Goal: Answer question/provide support: Share knowledge or assist other users

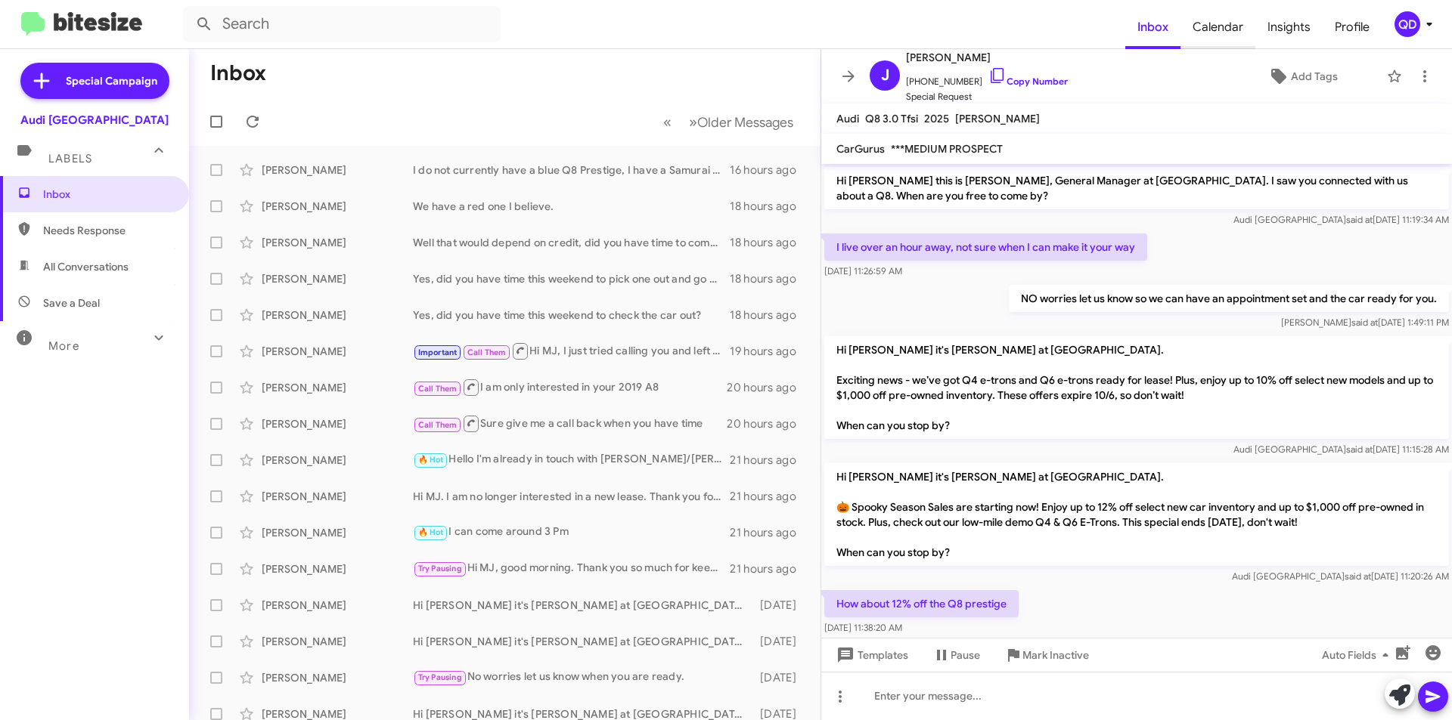
scroll to position [259, 0]
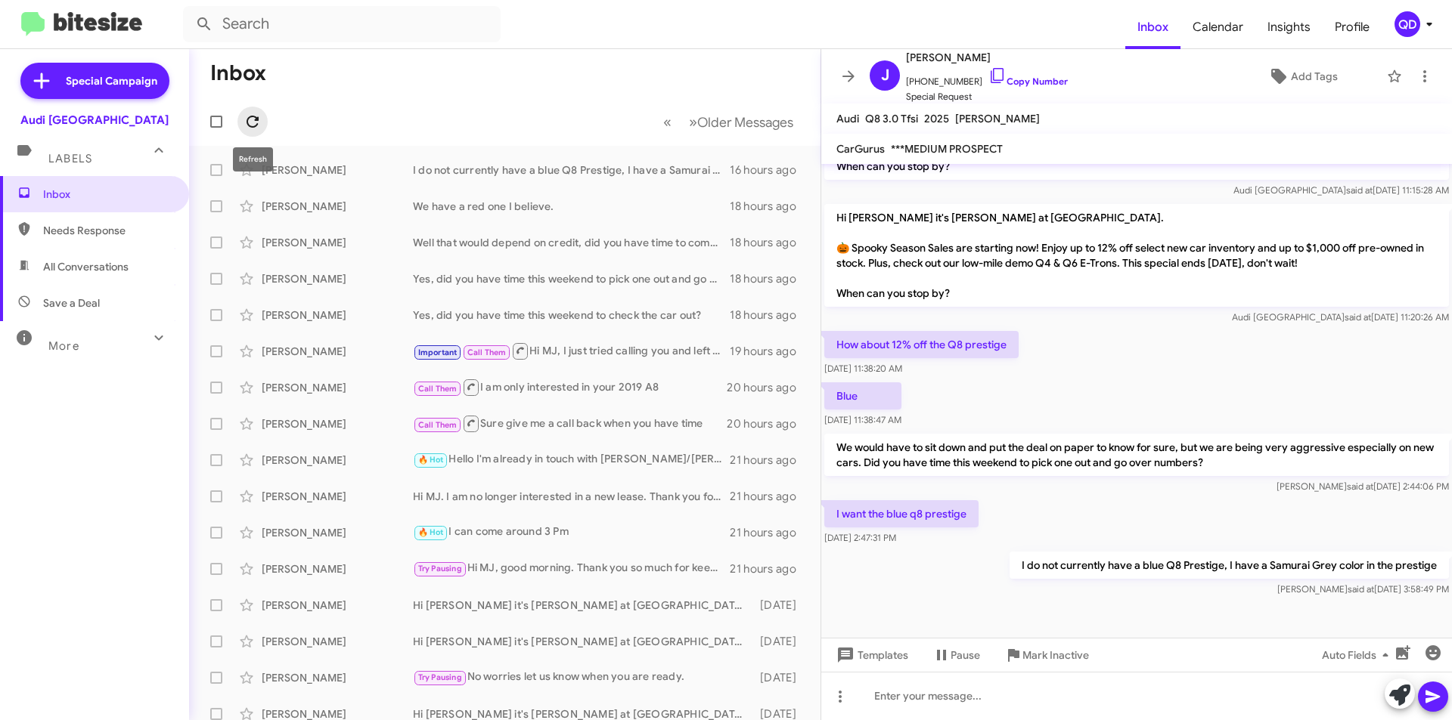
click at [249, 117] on icon at bounding box center [252, 122] width 12 height 12
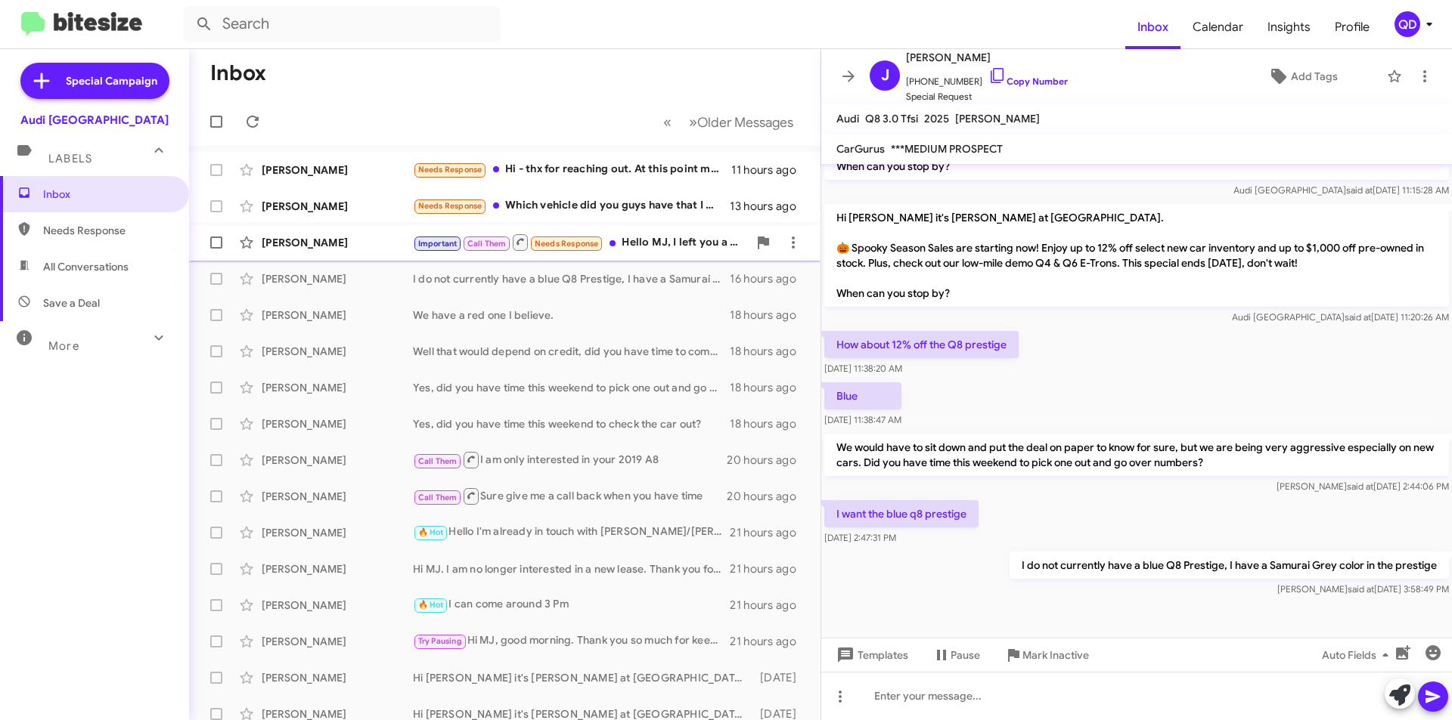
click at [643, 246] on div "Important Call Them Needs Response Hello MJ, I left you a voicemail earlier tod…" at bounding box center [580, 242] width 335 height 19
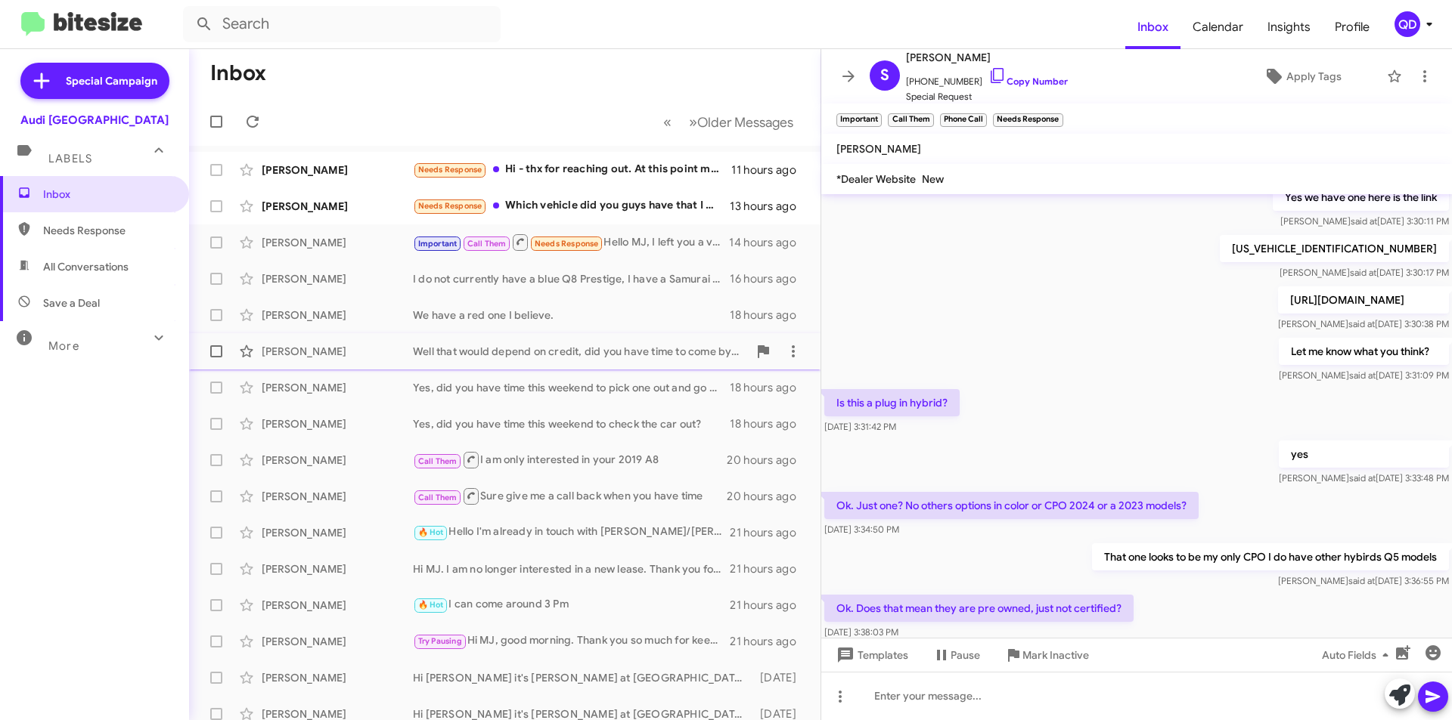
scroll to position [1179, 0]
click at [543, 209] on div "Needs Response Which vehicle did you guys have that I was interested in?" at bounding box center [580, 205] width 335 height 17
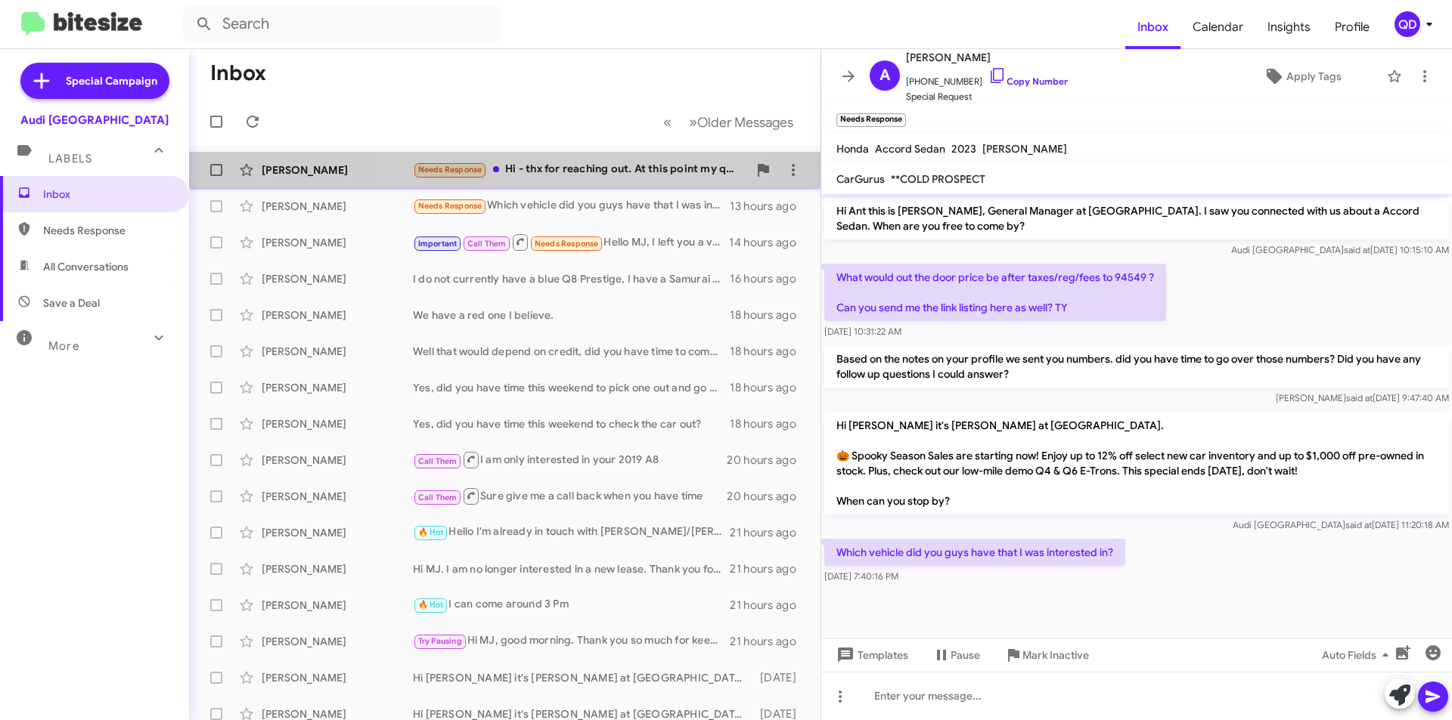
click at [590, 174] on div "Needs Response Hi - thx for reaching out. At this point my question is whether …" at bounding box center [580, 169] width 335 height 17
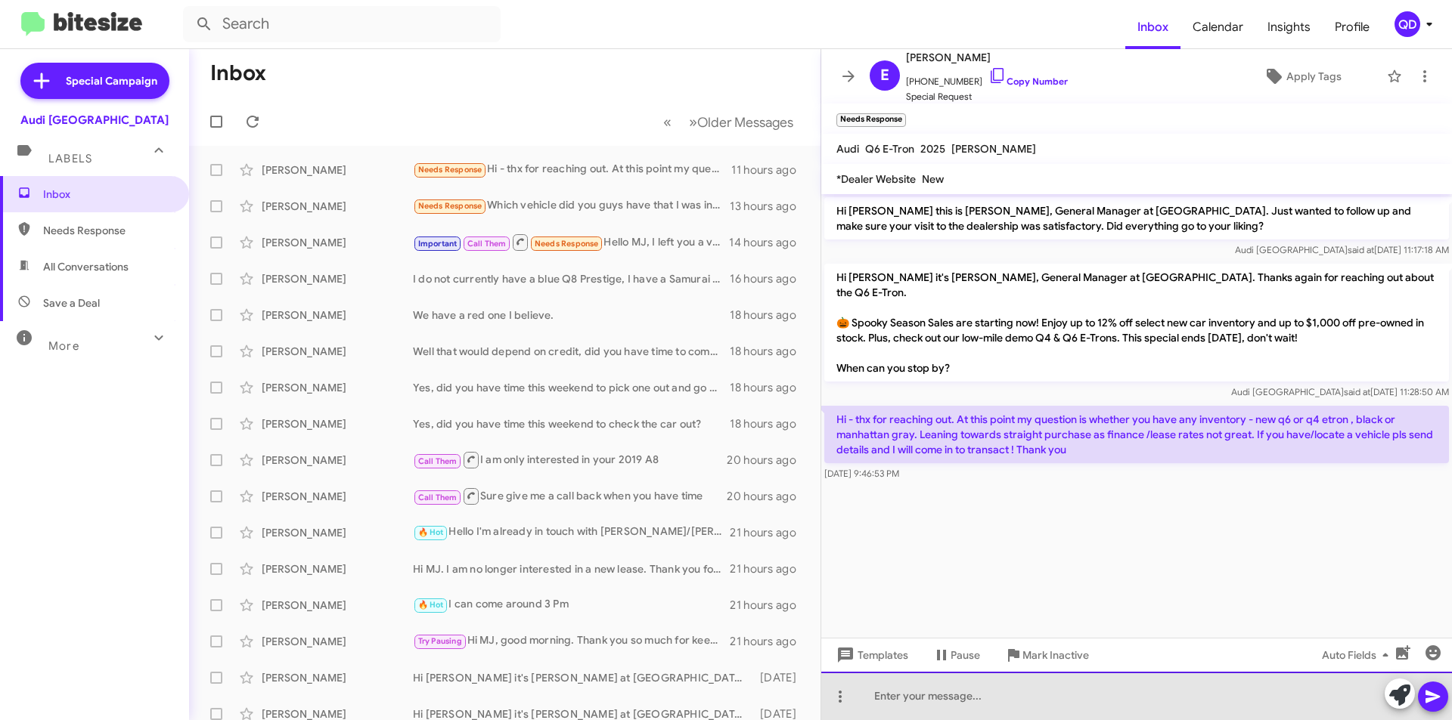
click at [1061, 683] on div at bounding box center [1136, 696] width 631 height 48
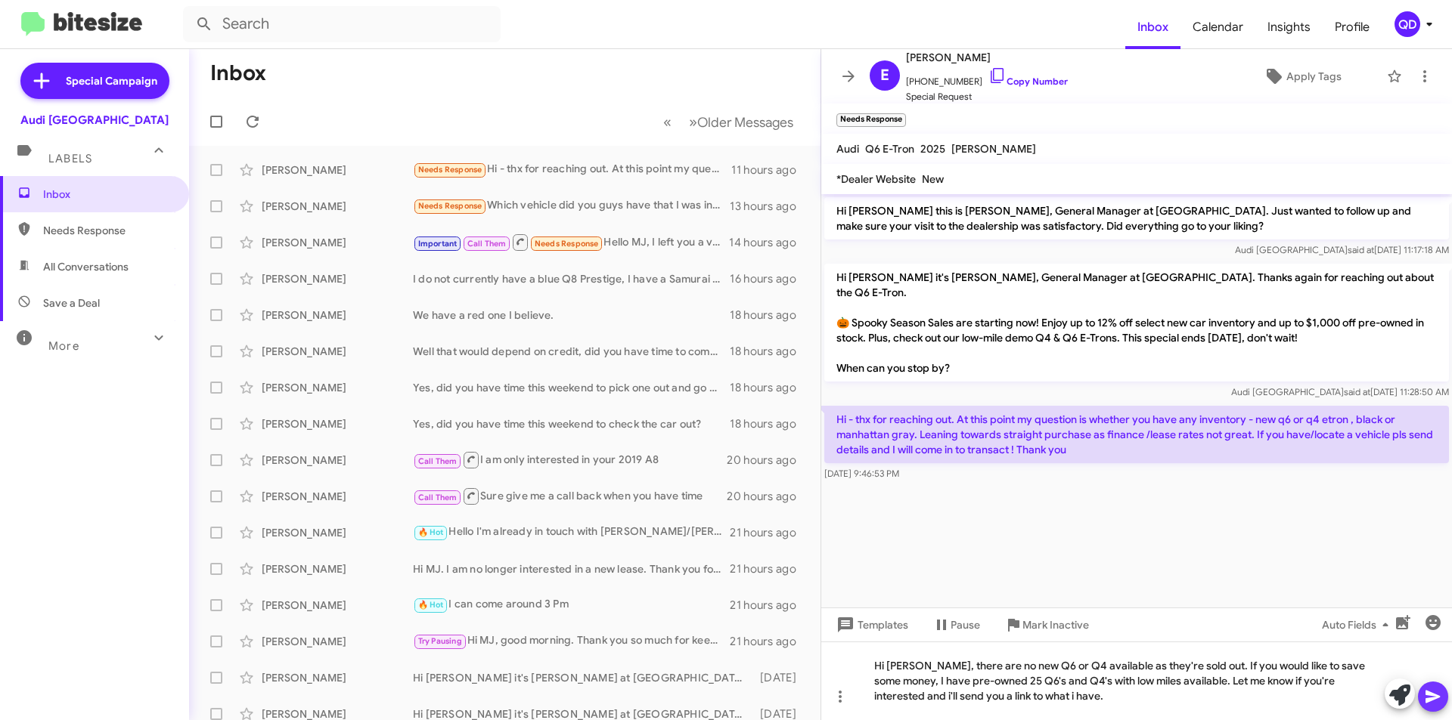
click at [1435, 699] on icon at bounding box center [1432, 697] width 14 height 13
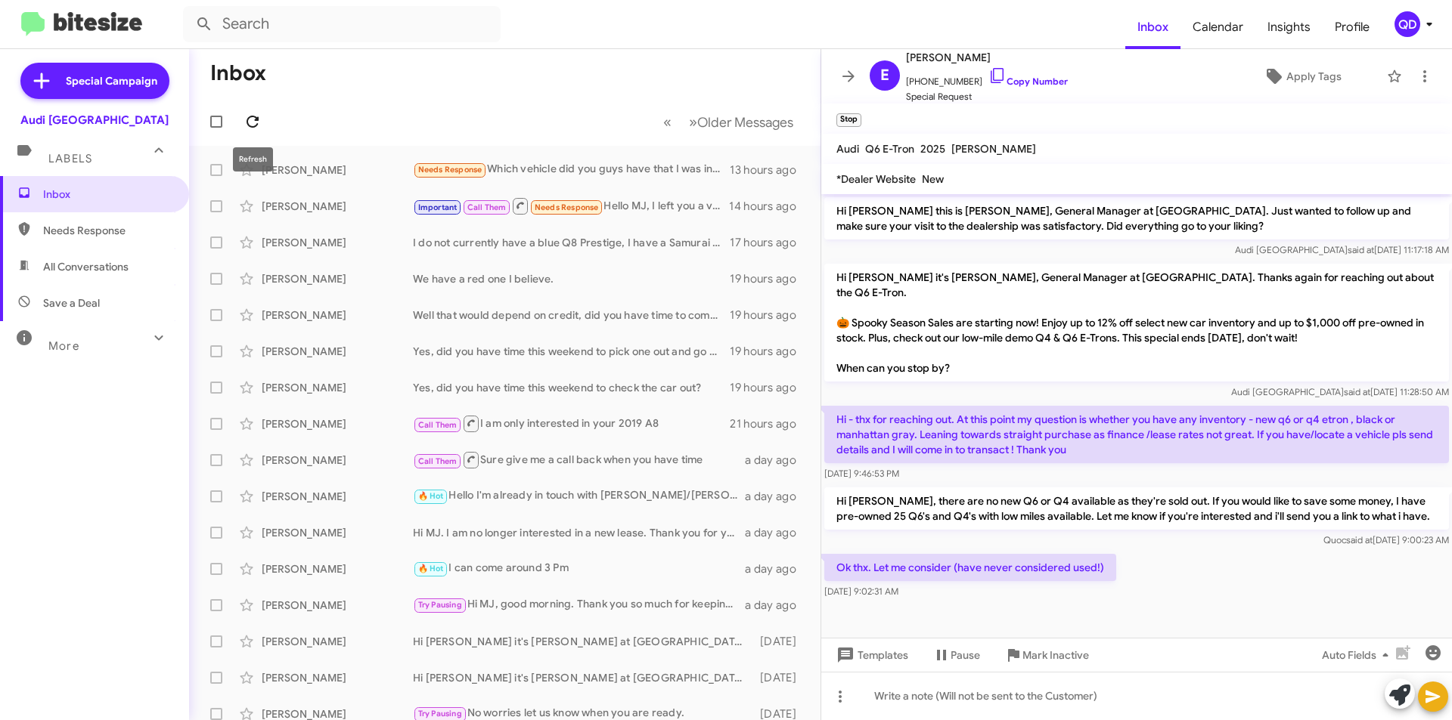
click at [249, 119] on icon at bounding box center [252, 122] width 18 height 18
click at [1433, 689] on icon at bounding box center [1433, 697] width 18 height 18
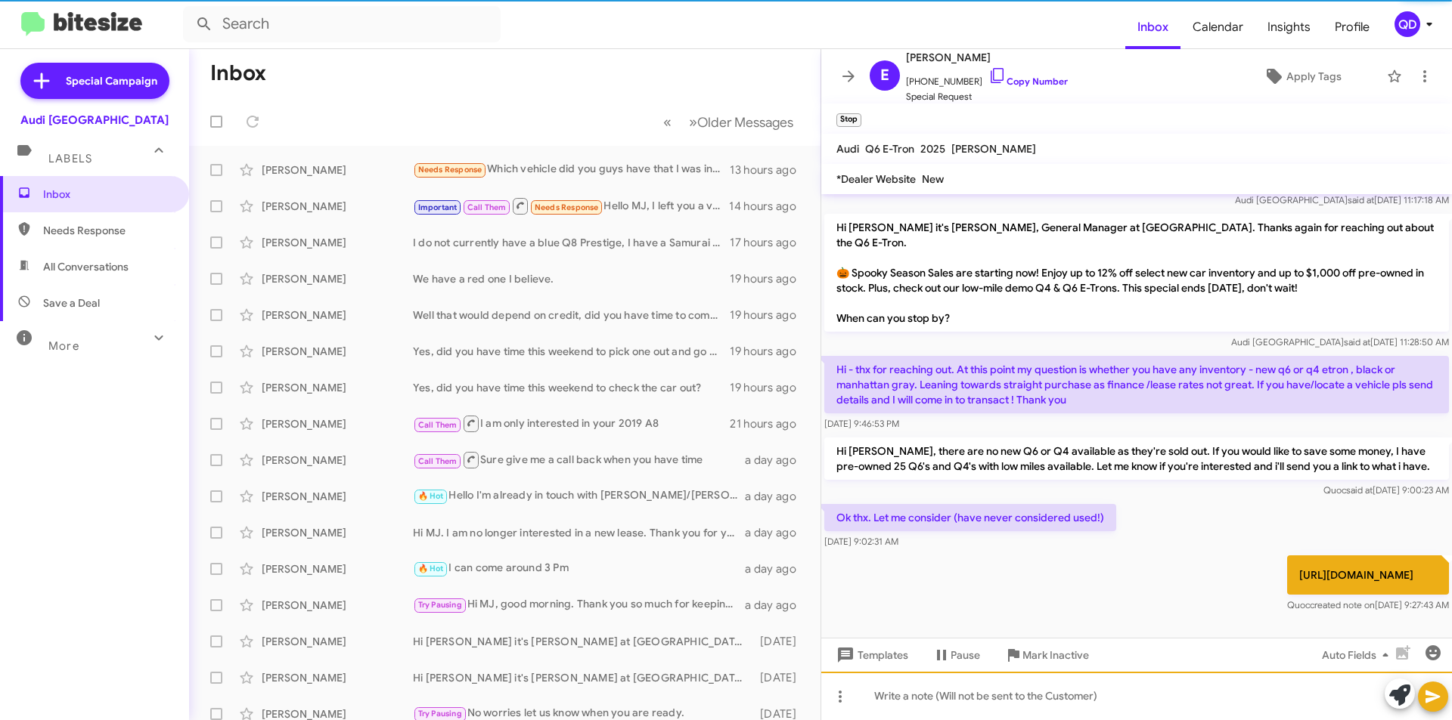
scroll to position [51, 0]
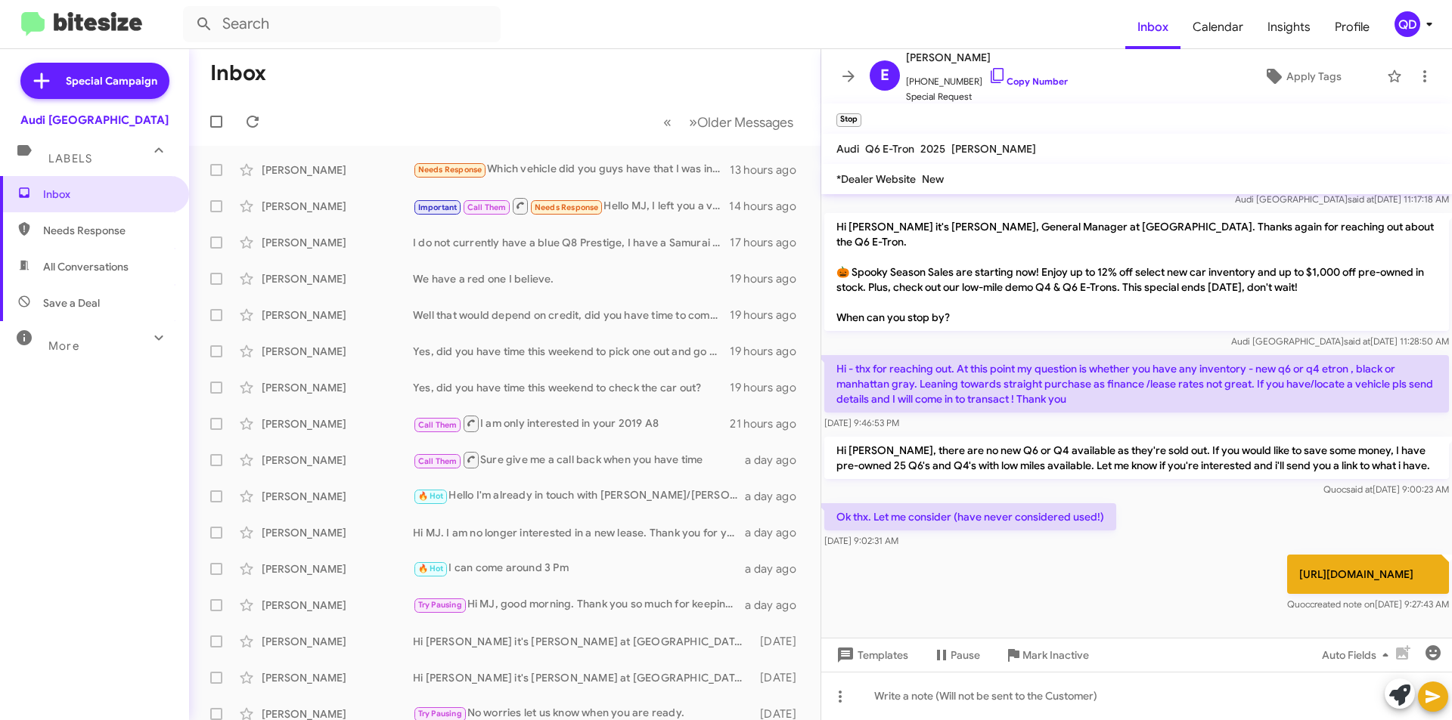
click at [1158, 613] on div "https://www.audipaloalto.com/en/inventory/used/#type=used&year=2025&availableIn…" at bounding box center [1136, 584] width 631 height 64
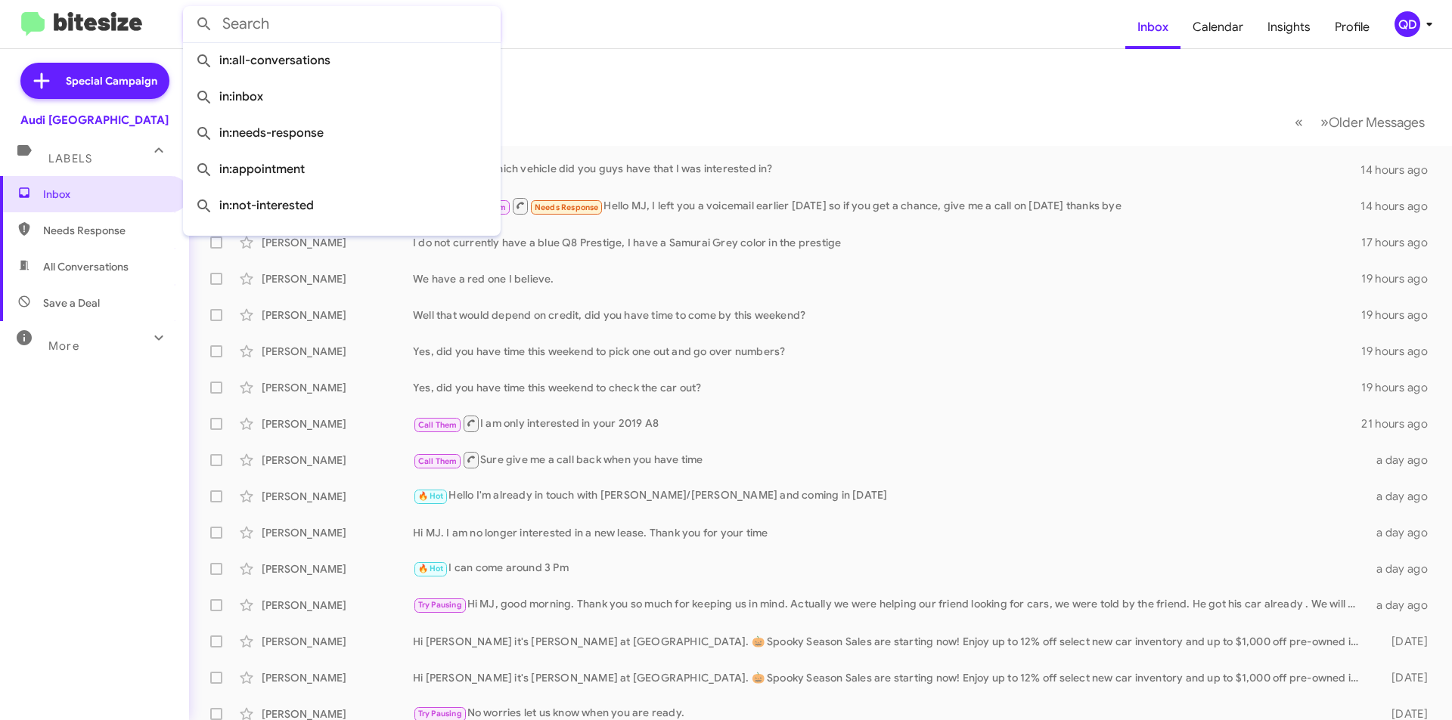
click at [308, 26] on input "text" at bounding box center [342, 24] width 318 height 36
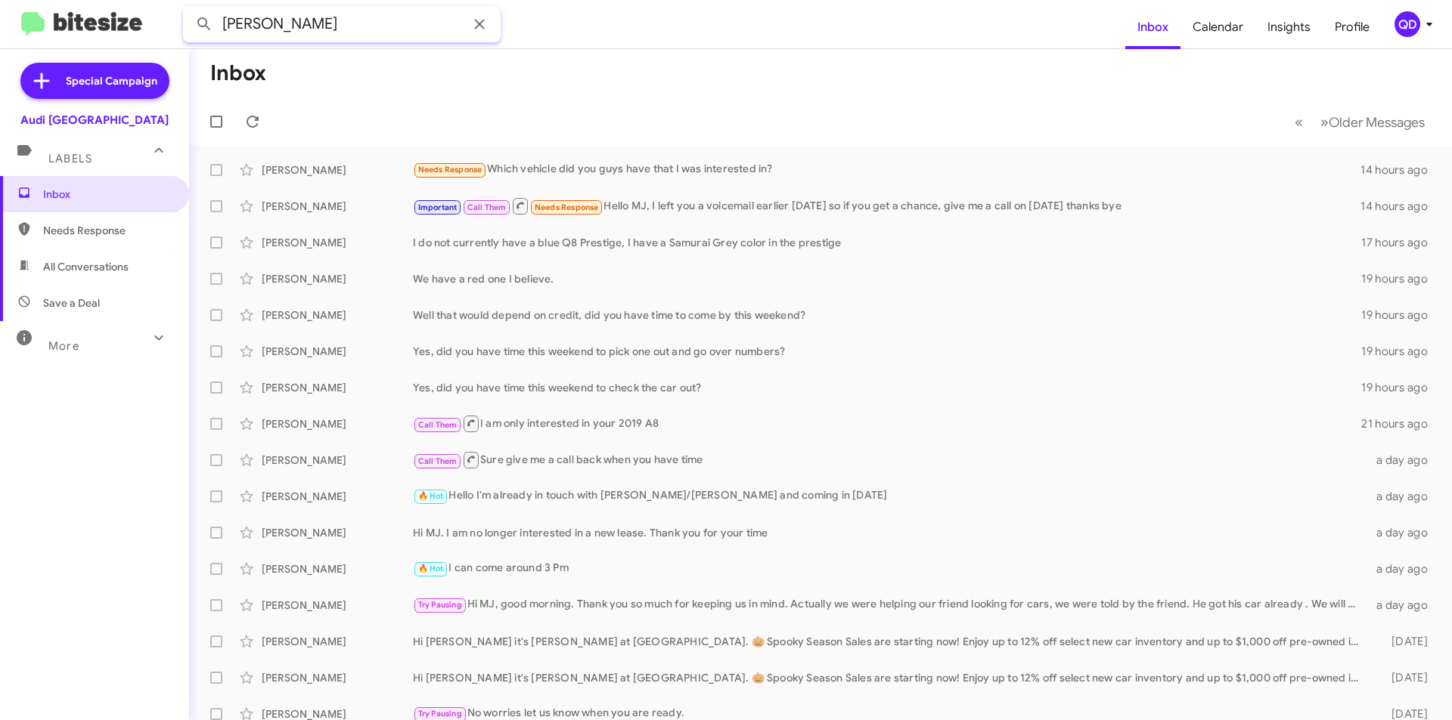
type input "[PERSON_NAME]"
click at [189, 9] on button at bounding box center [204, 24] width 30 height 30
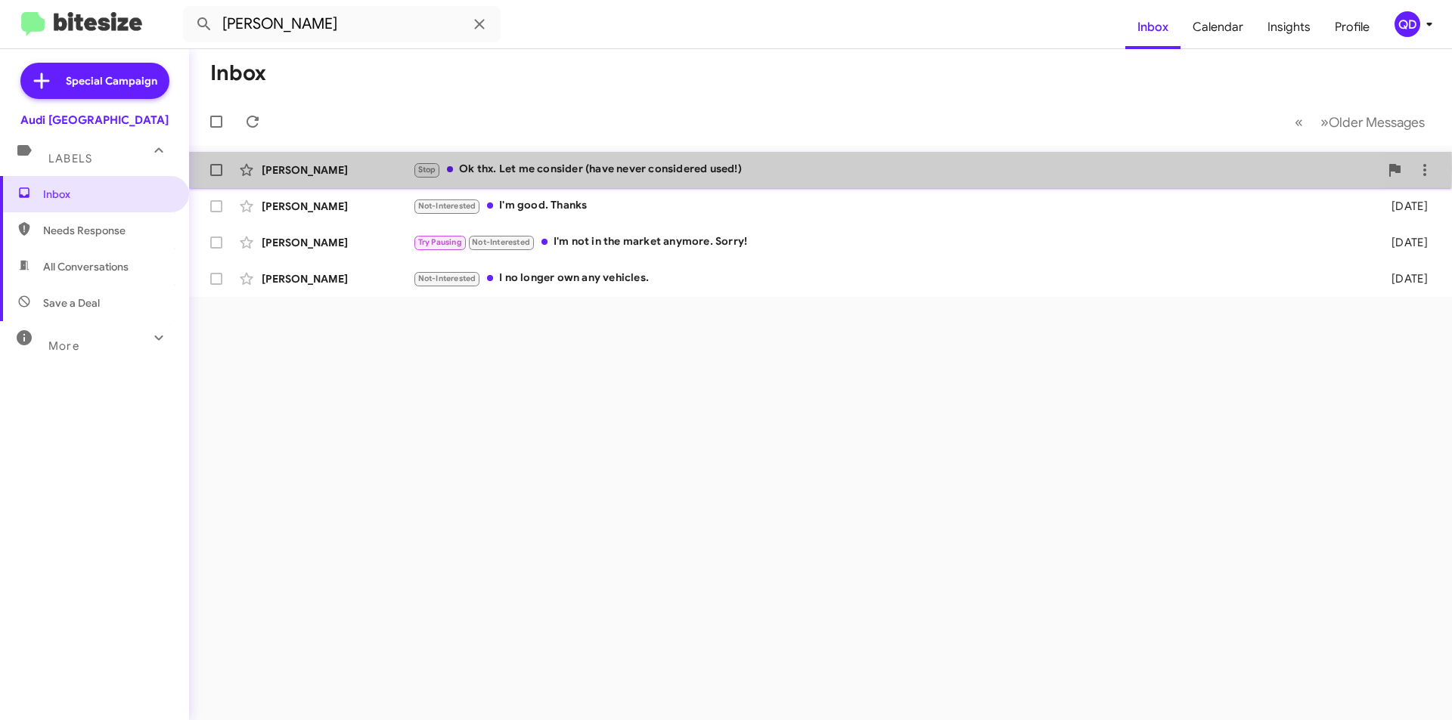
click at [553, 169] on div "Stop Ok thx. Let me consider (have never considered used!)" at bounding box center [896, 169] width 966 height 17
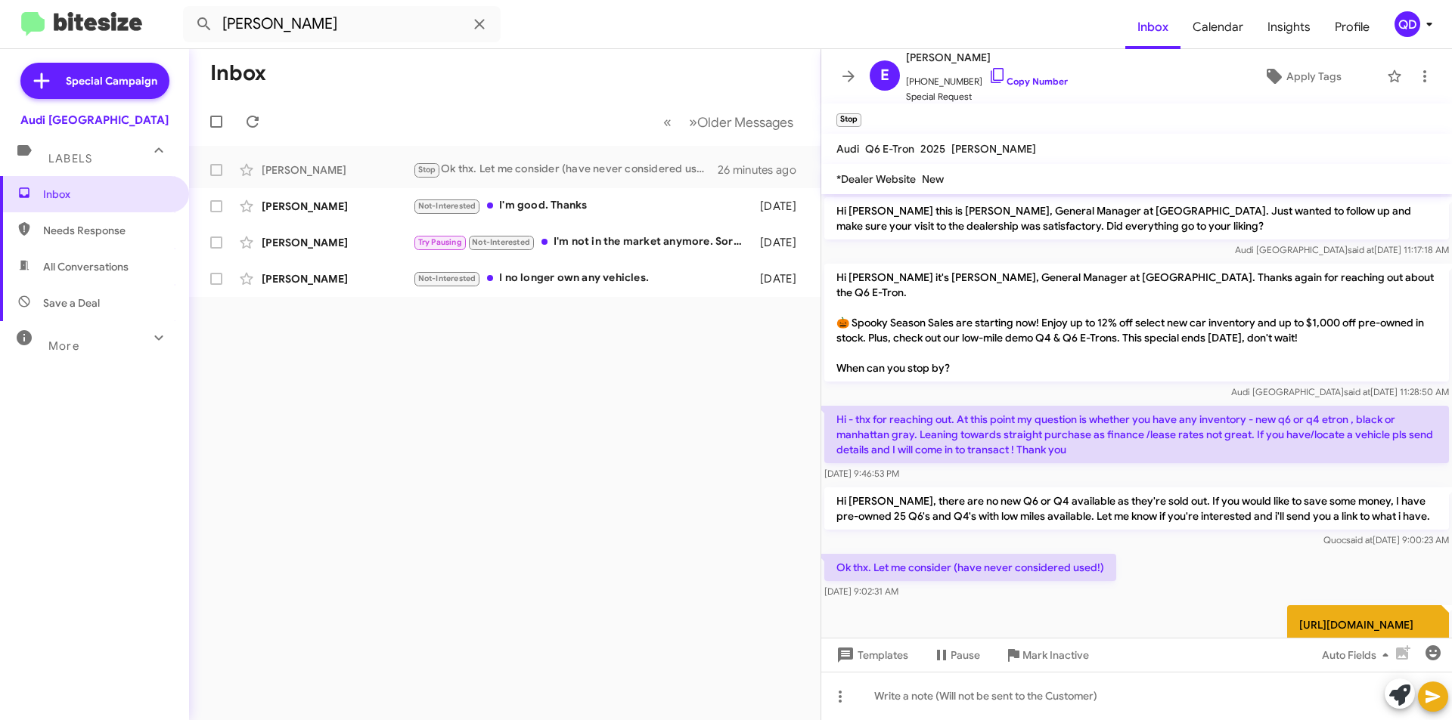
click at [1287, 613] on p "[URL][DOMAIN_NAME]" at bounding box center [1368, 625] width 162 height 39
click at [1287, 612] on p "[URL][DOMAIN_NAME]" at bounding box center [1368, 625] width 162 height 39
click at [1287, 622] on p "[URL][DOMAIN_NAME]" at bounding box center [1368, 625] width 162 height 39
click at [497, 218] on div "[PERSON_NAME] Not-Interested I'm good. Thanks [DATE]" at bounding box center [504, 206] width 607 height 30
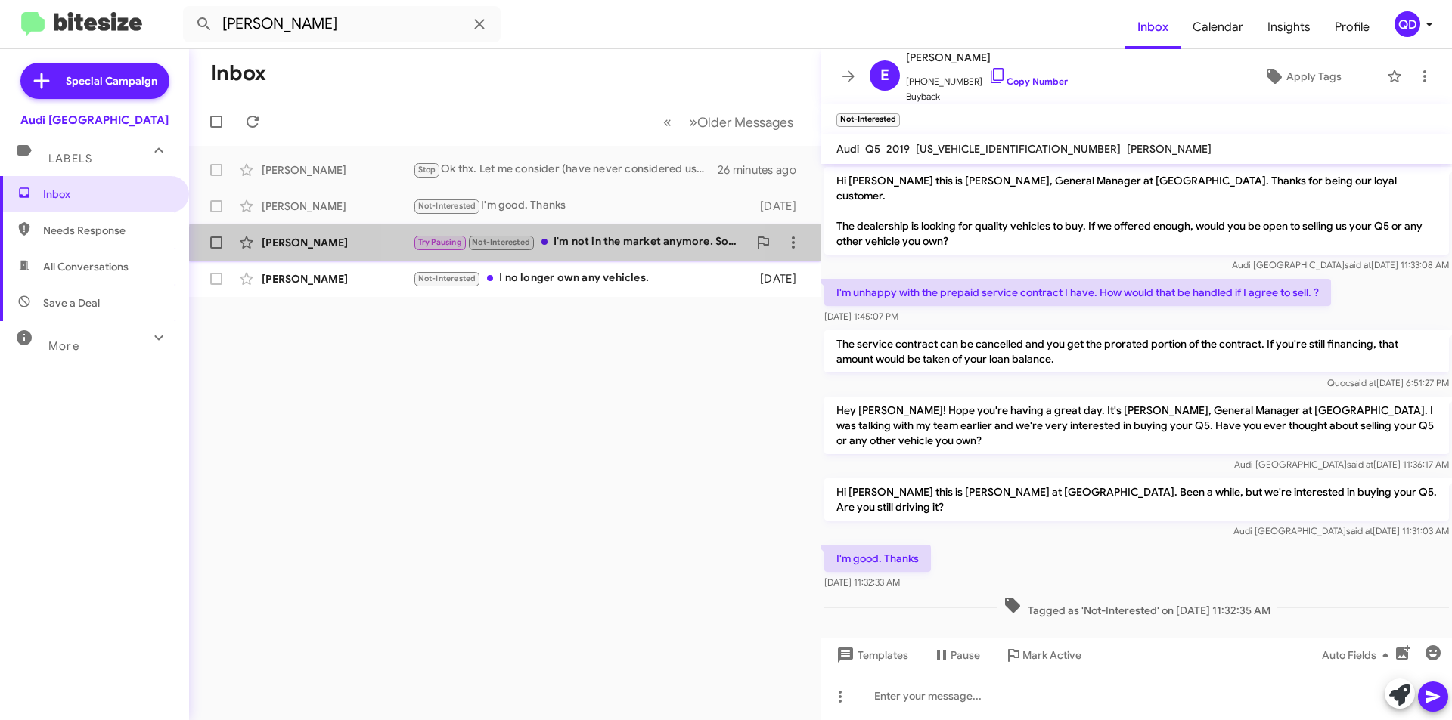
click at [578, 251] on div "Try Pausing Not-Interested I'm not in the market anymore. Sorry!" at bounding box center [580, 242] width 335 height 17
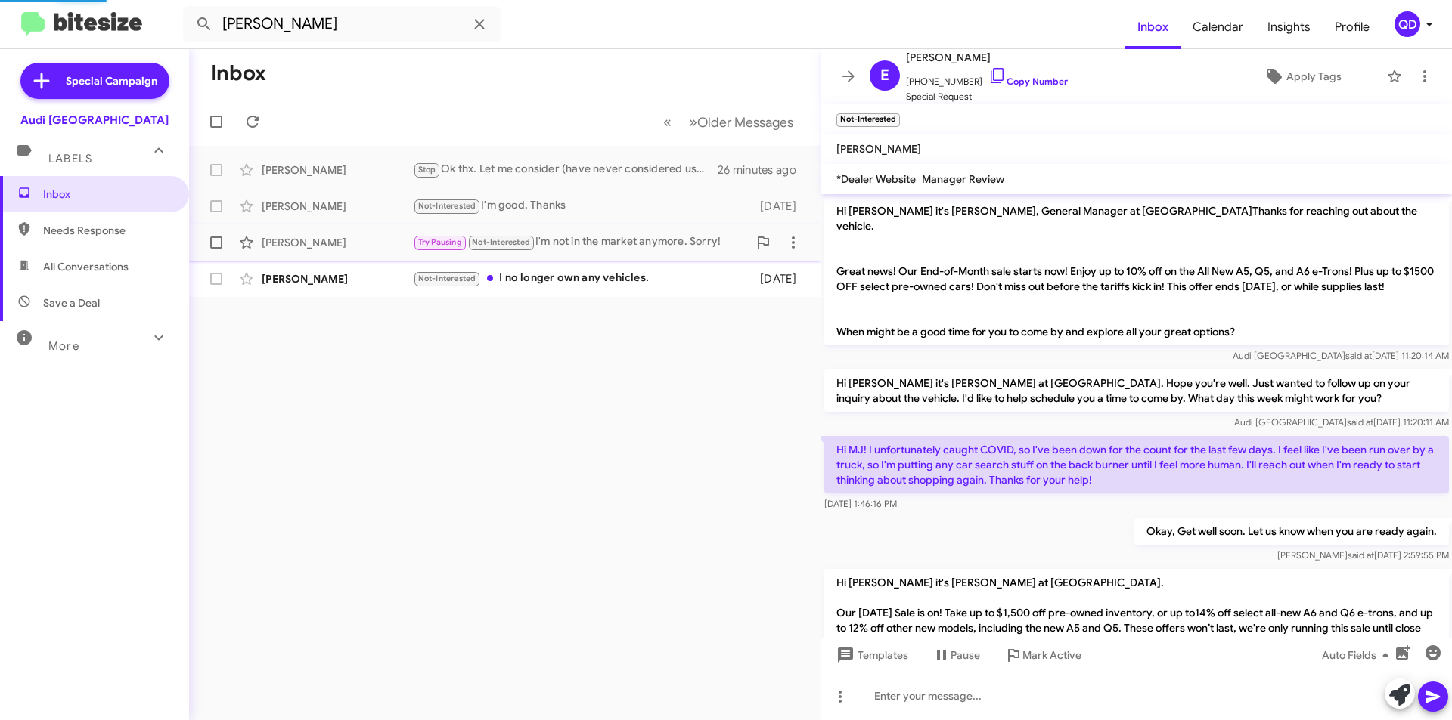
scroll to position [322, 0]
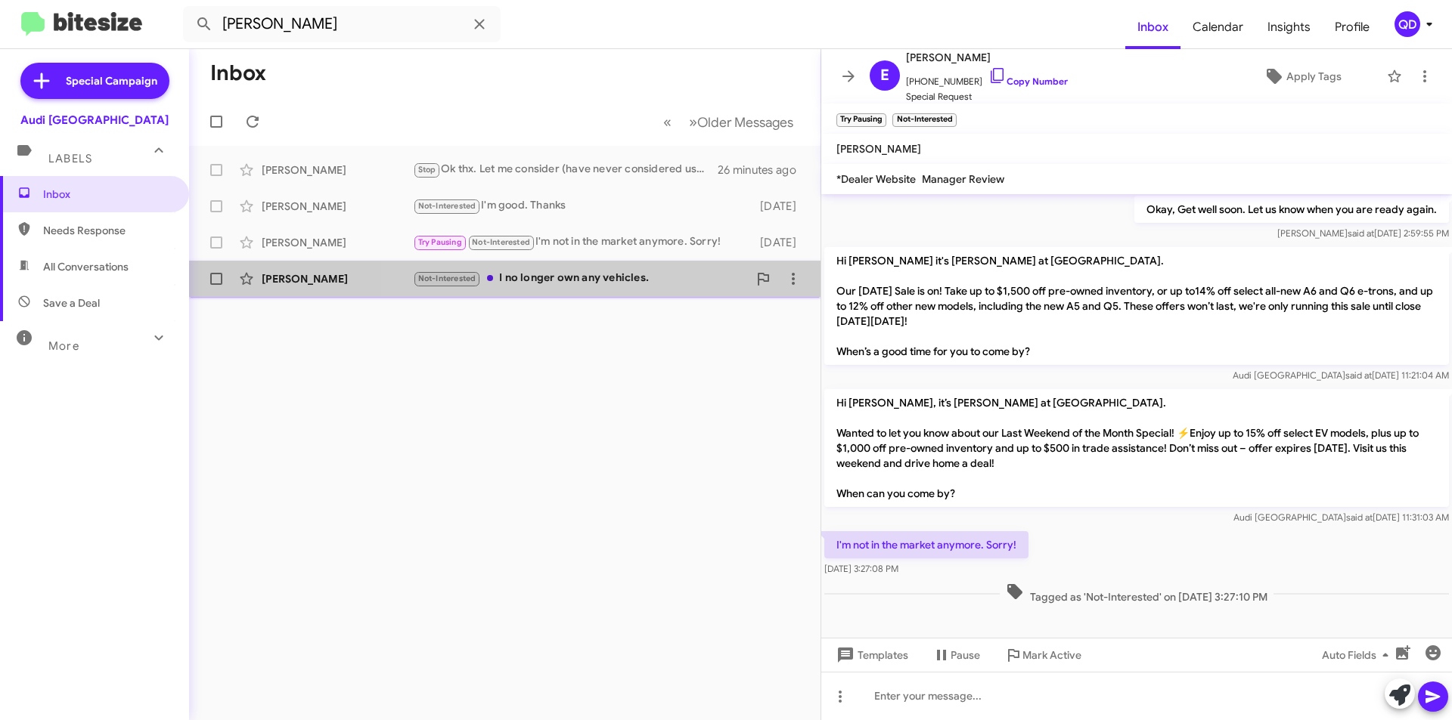
click at [646, 278] on div "Not-Interested I no longer own any vehicles." at bounding box center [580, 278] width 335 height 17
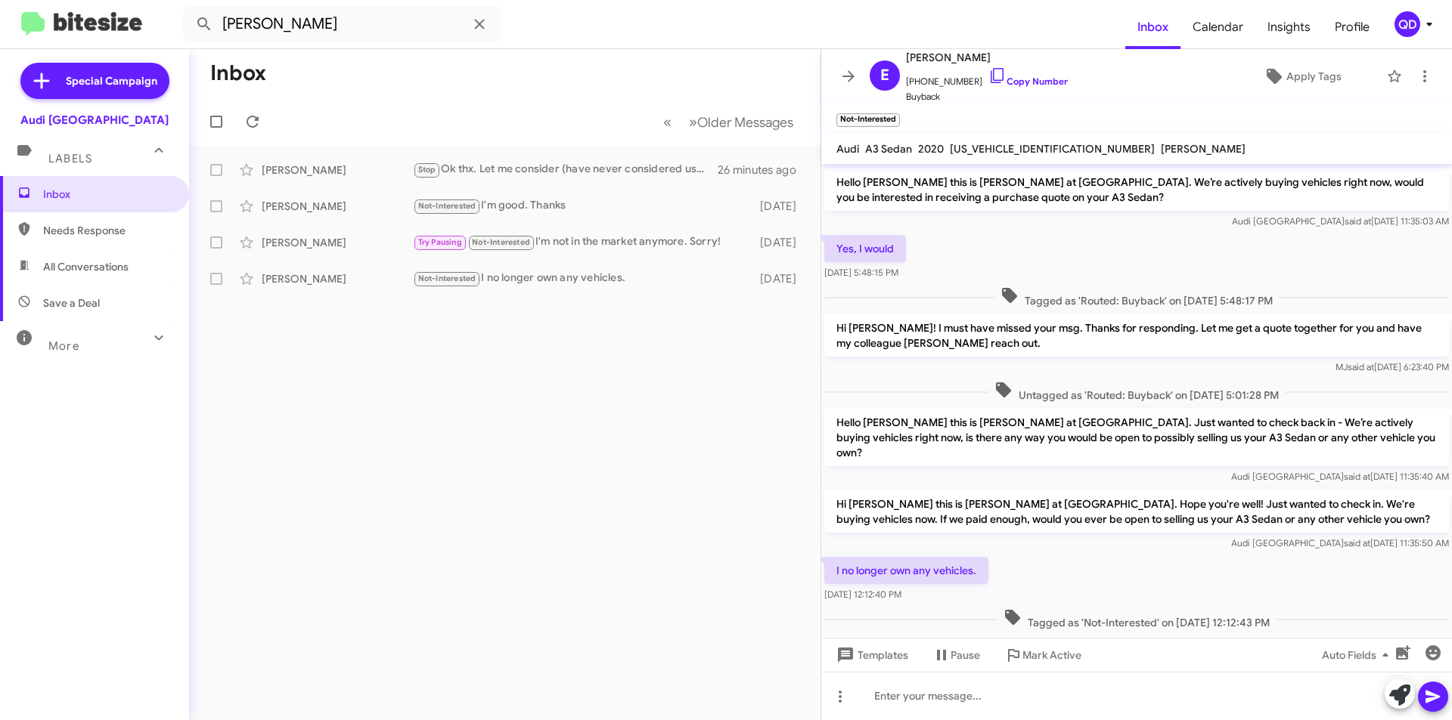
scroll to position [113, 0]
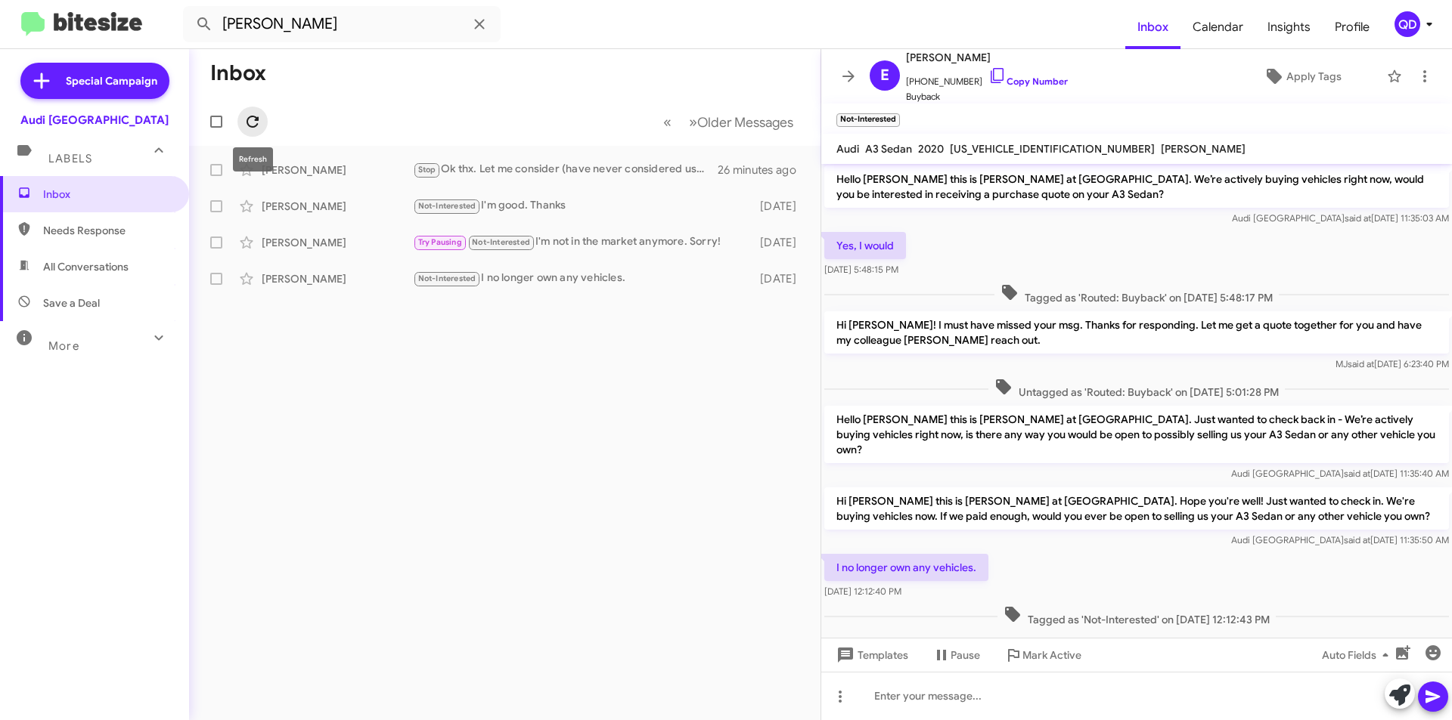
click at [249, 119] on icon at bounding box center [252, 122] width 12 height 12
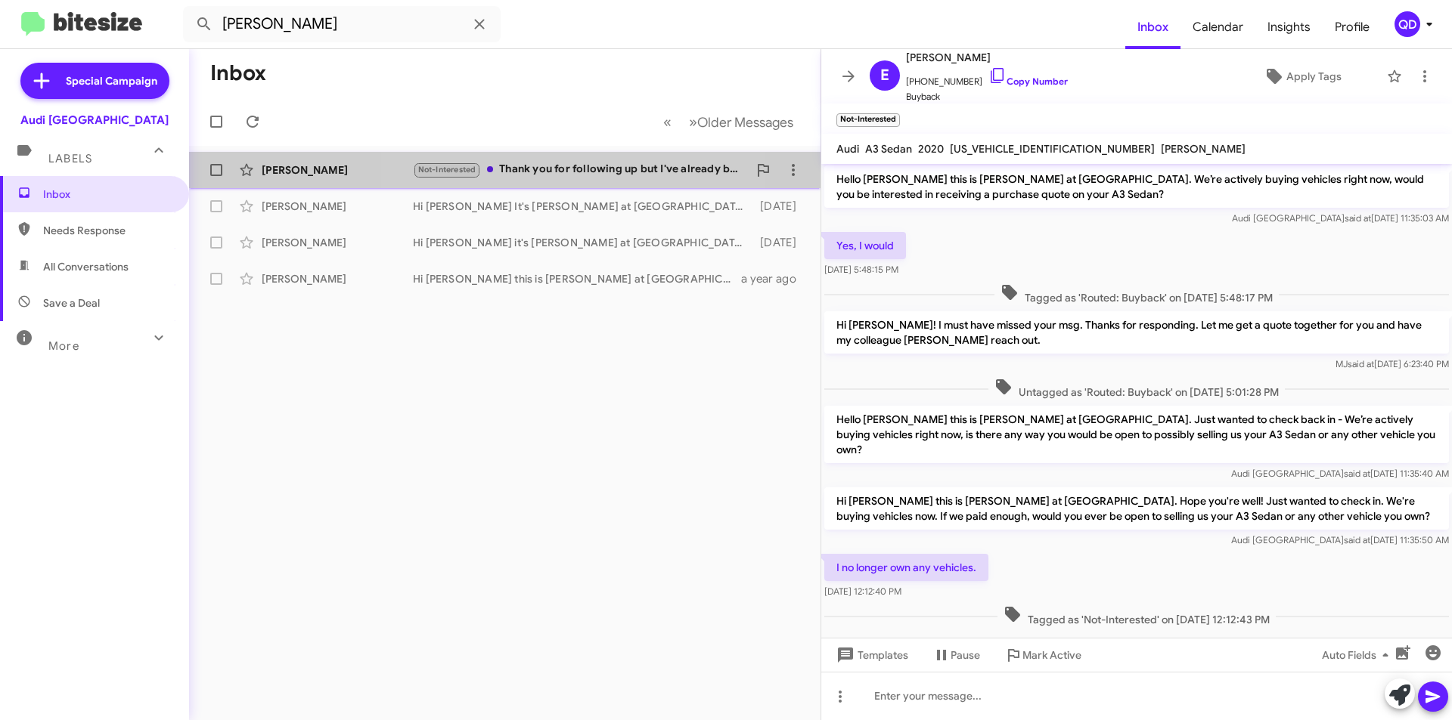
click at [563, 172] on div "Not-Interested Thank you for following up but I've already bought a car. Thanks…" at bounding box center [580, 169] width 335 height 17
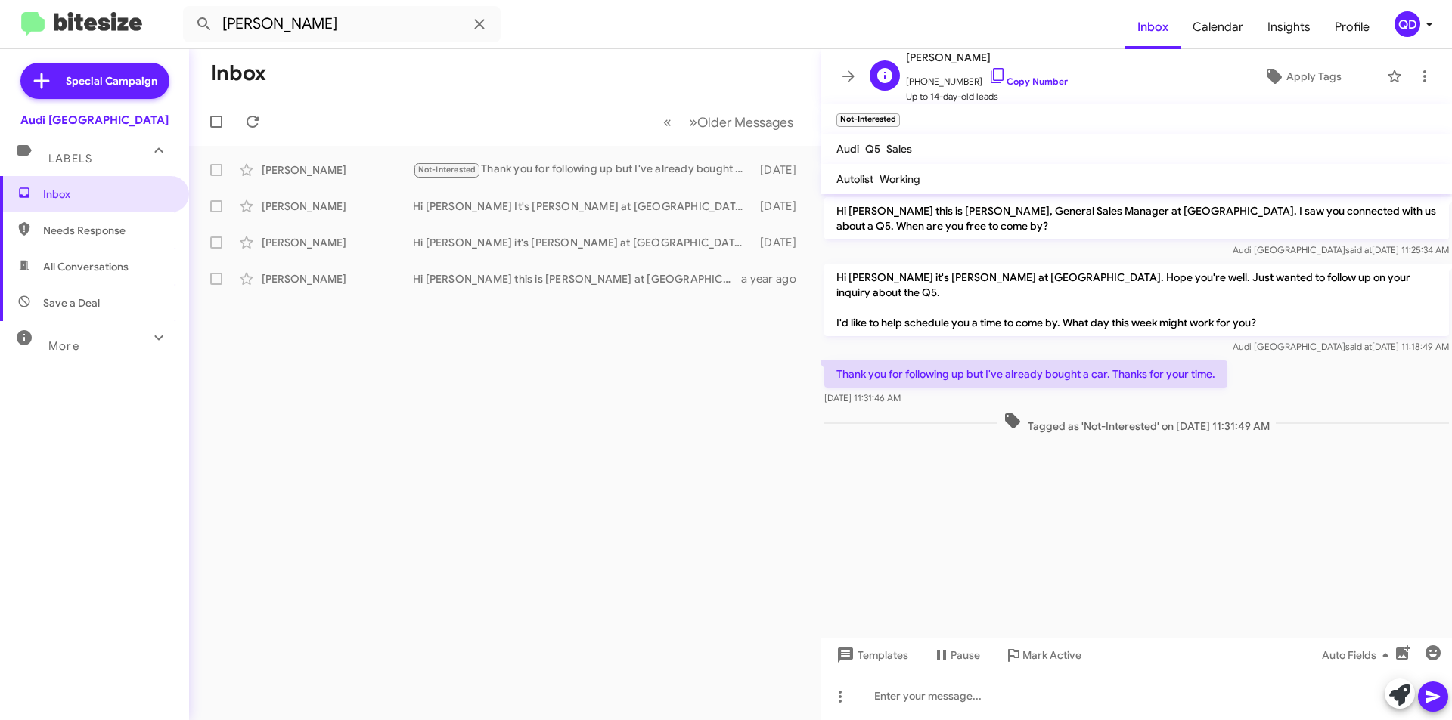
scroll to position [1, 0]
drag, startPoint x: 997, startPoint y: 98, endPoint x: 937, endPoint y: 93, distance: 60.7
click at [937, 93] on span "Up to 14-day-old leads" at bounding box center [987, 95] width 162 height 15
click at [1053, 99] on div "E [PERSON_NAME] [PHONE_NUMBER] Copy Number Up to 14-day-old leads Apply Tags" at bounding box center [1121, 76] width 516 height 56
drag, startPoint x: 965, startPoint y: 79, endPoint x: 915, endPoint y: 79, distance: 50.7
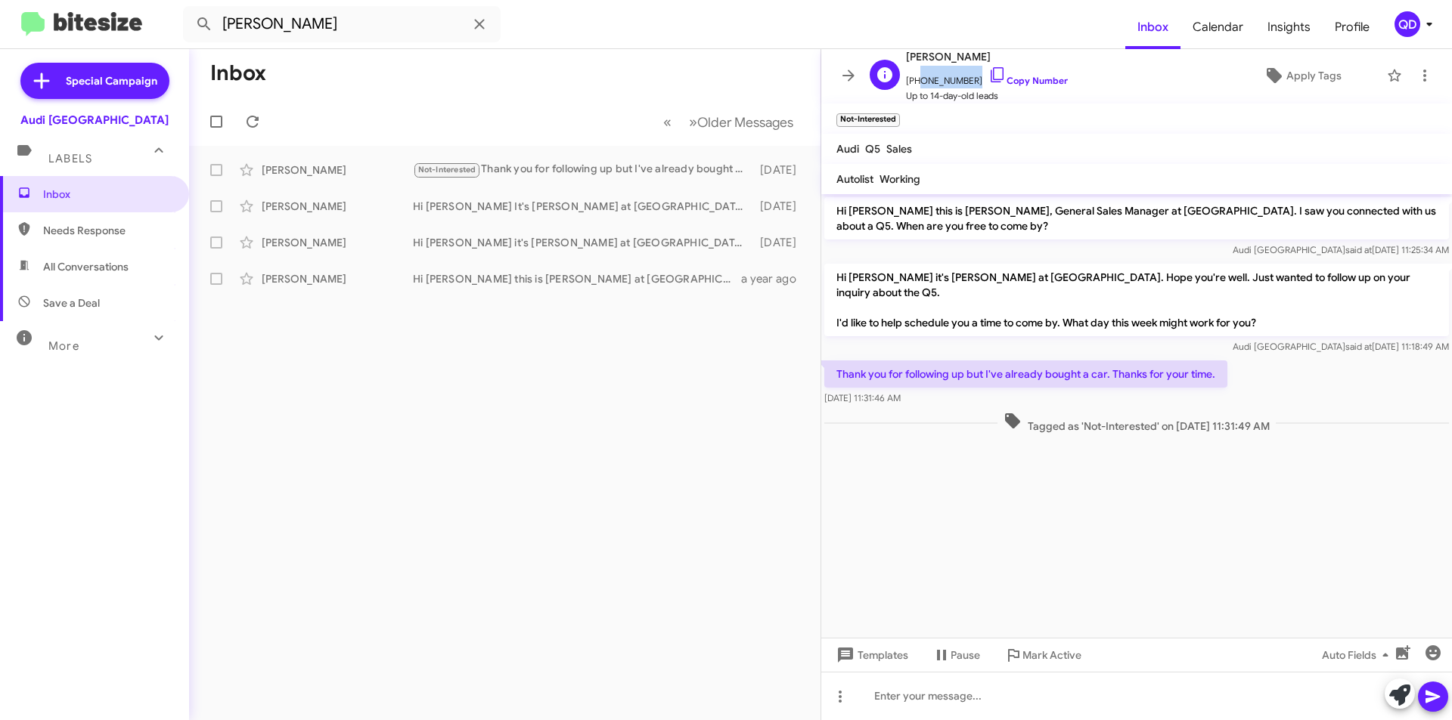
click at [915, 79] on span "[PHONE_NUMBER] Copy Number" at bounding box center [987, 77] width 162 height 23
copy span "8057149022"
click at [257, 122] on icon at bounding box center [252, 122] width 18 height 18
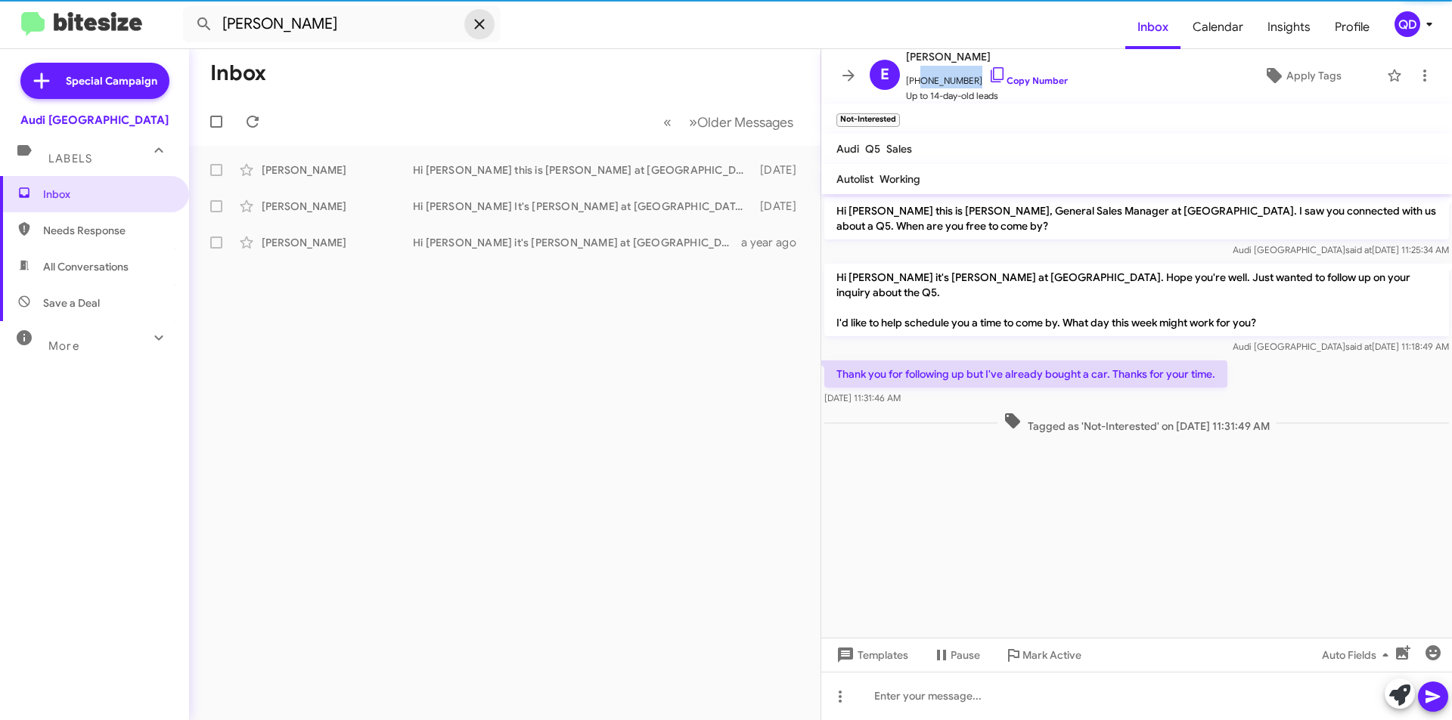
click at [482, 20] on icon at bounding box center [479, 24] width 18 height 18
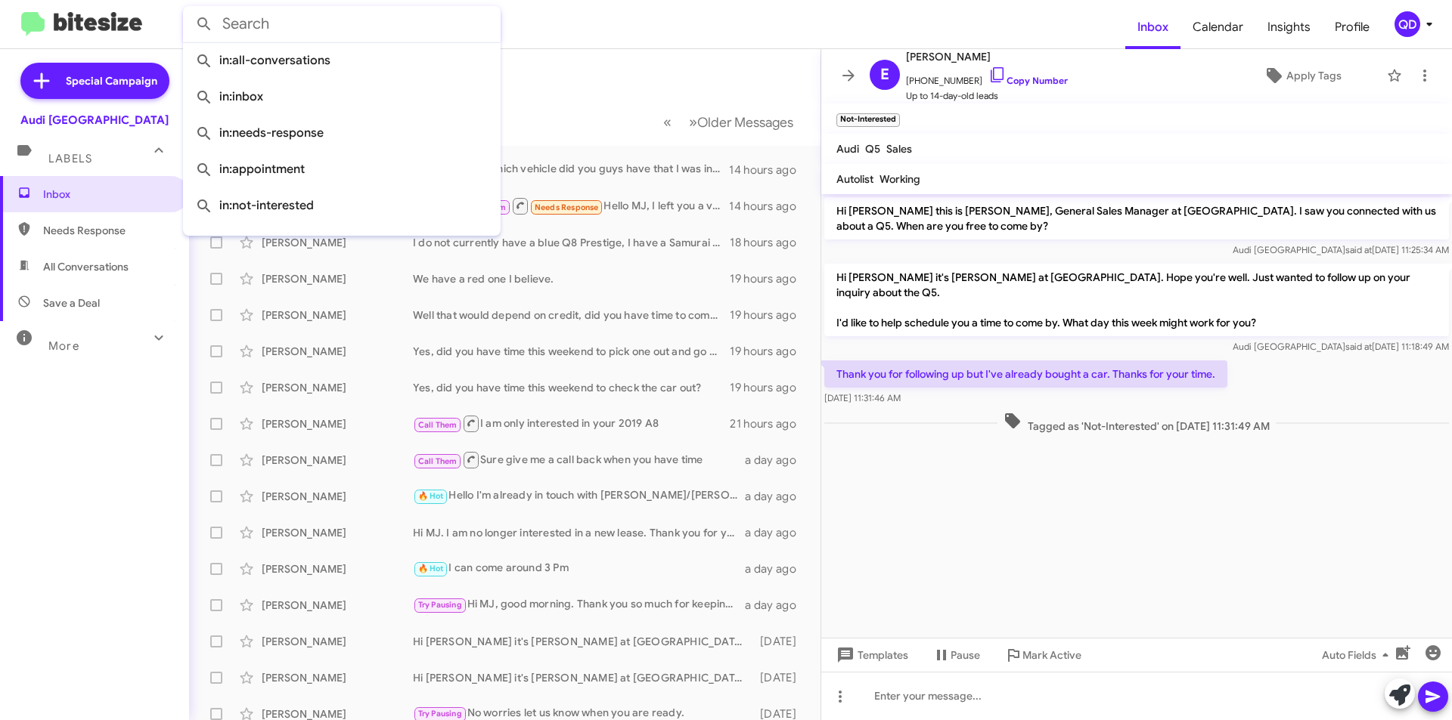
click at [602, 84] on mat-toolbar-row "Inbox" at bounding box center [504, 73] width 631 height 48
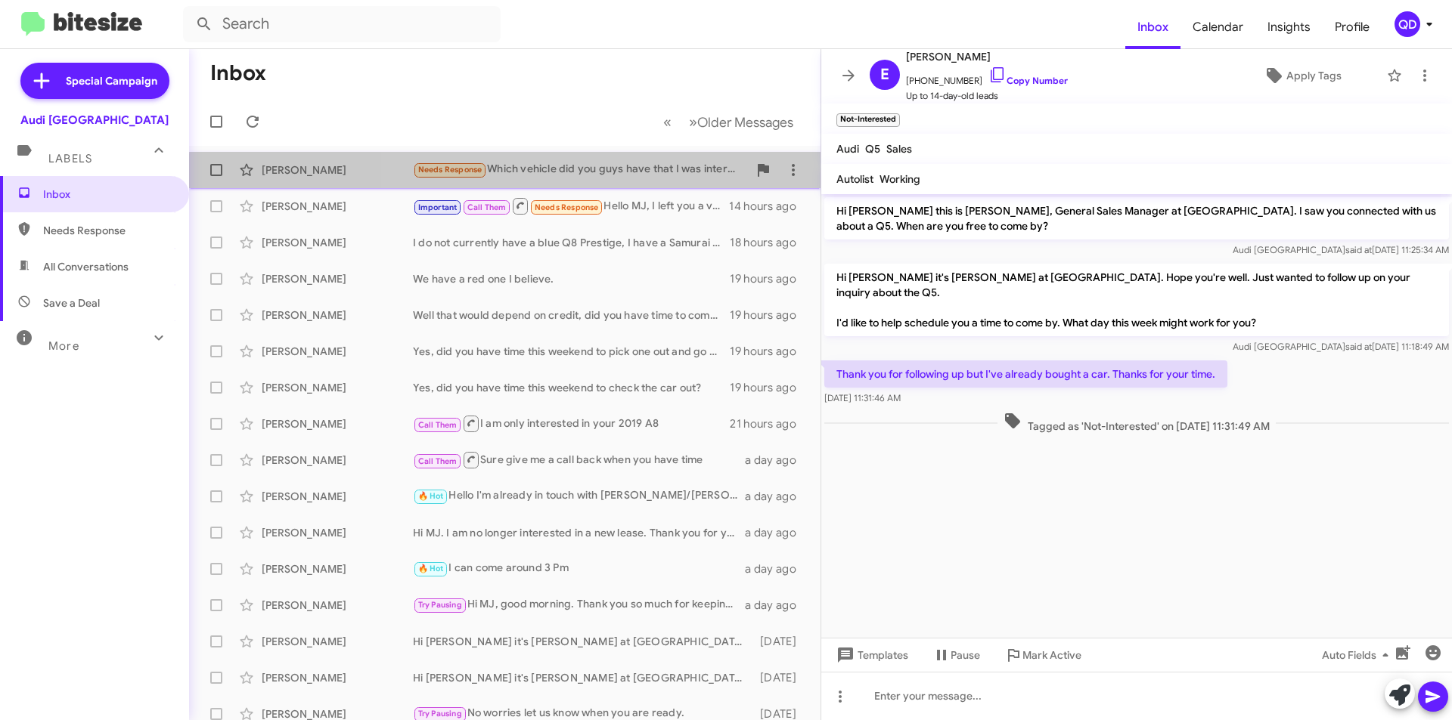
click at [600, 178] on div "Needs Response Which vehicle did you guys have that I was interested in?" at bounding box center [580, 169] width 335 height 17
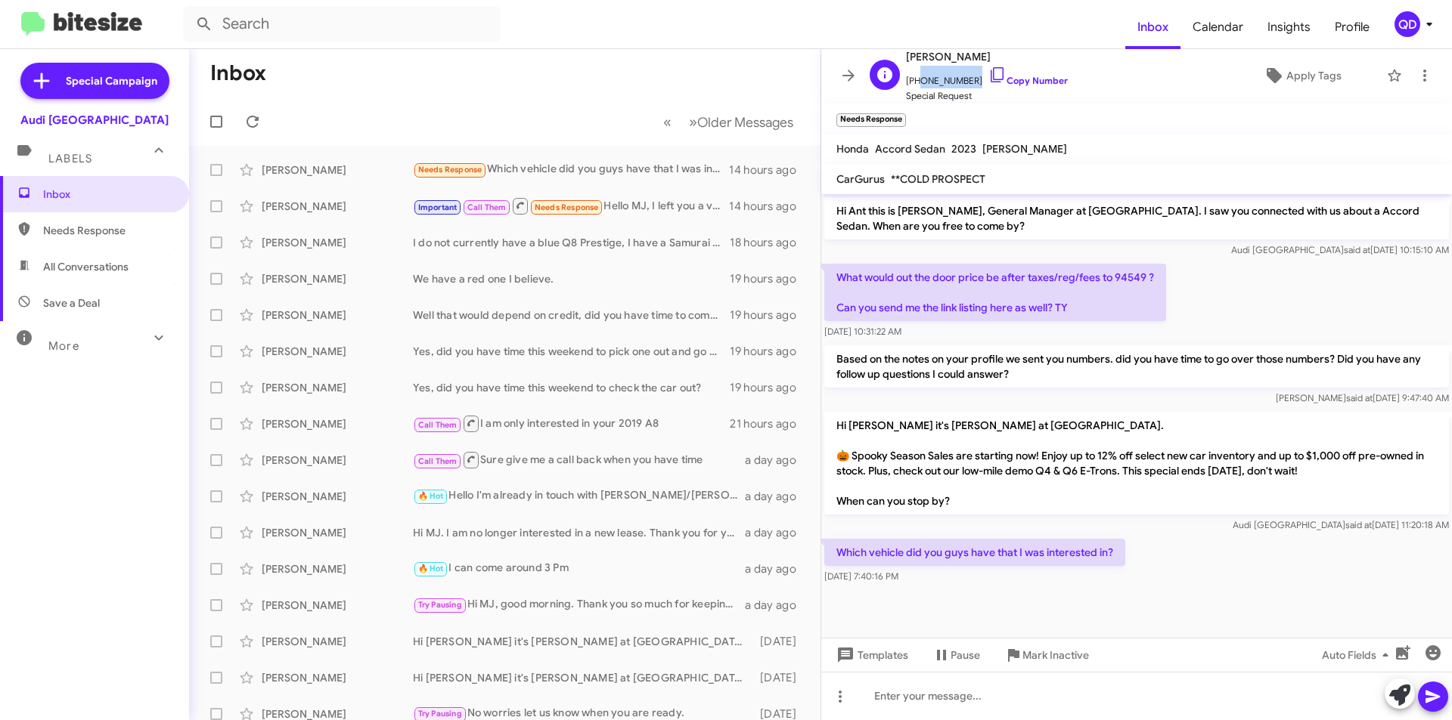
drag, startPoint x: 965, startPoint y: 81, endPoint x: 916, endPoint y: 80, distance: 49.9
click at [916, 80] on span "[PHONE_NUMBER] Copy Number" at bounding box center [987, 77] width 162 height 23
copy span "5105427741"
